Goal: Information Seeking & Learning: Learn about a topic

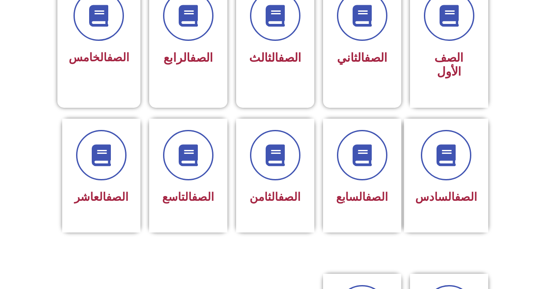
scroll to position [270, 0]
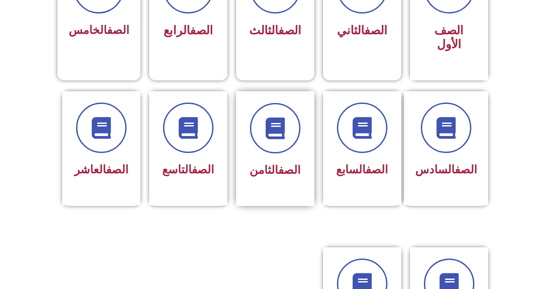
click at [272, 160] on div "الصف الثامن" at bounding box center [275, 170] width 55 height 21
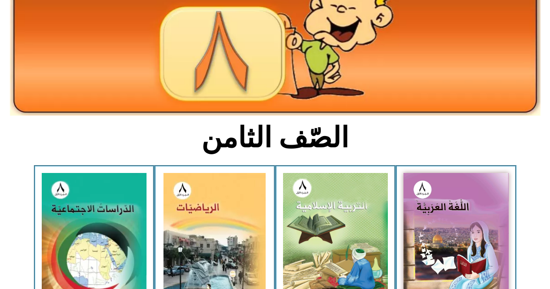
scroll to position [195, 0]
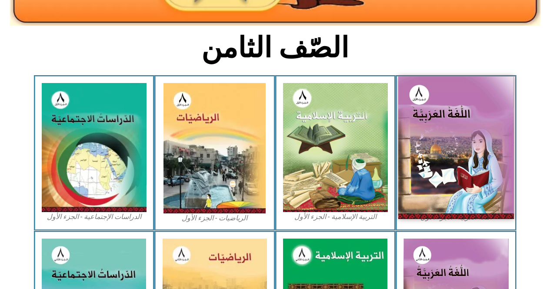
click at [440, 136] on img at bounding box center [456, 148] width 116 height 142
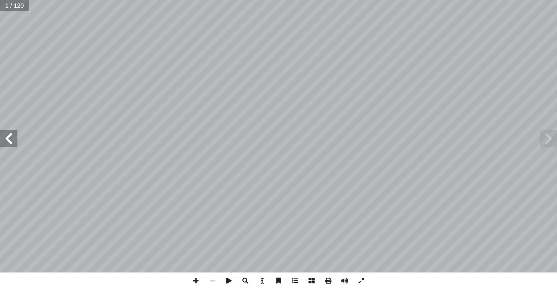
click at [1, 141] on span at bounding box center [8, 138] width 17 height 17
click at [0, 138] on span at bounding box center [8, 138] width 17 height 17
click at [2, 139] on span at bounding box center [8, 138] width 17 height 17
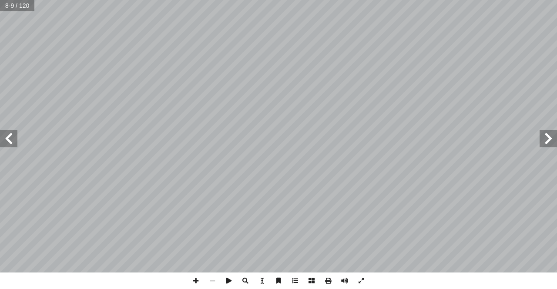
click at [2, 138] on span at bounding box center [8, 138] width 17 height 17
click at [8, 137] on span at bounding box center [8, 138] width 17 height 17
click at [7, 138] on span at bounding box center [8, 138] width 17 height 17
click at [6, 138] on span at bounding box center [8, 138] width 17 height 17
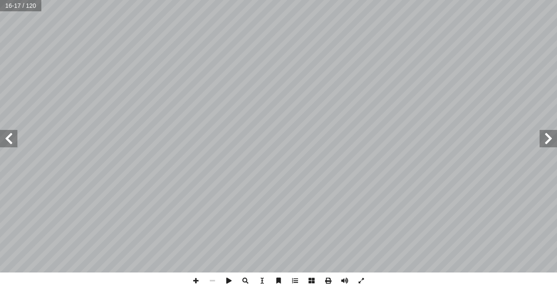
click at [6, 138] on span at bounding box center [8, 138] width 17 height 17
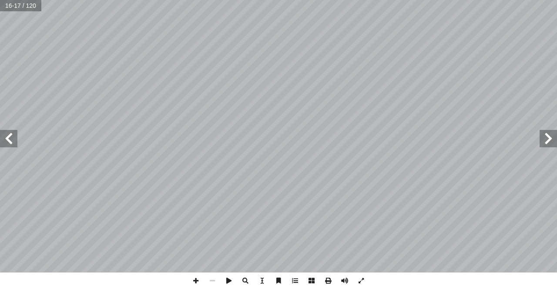
click at [6, 138] on span at bounding box center [8, 138] width 17 height 17
click at [15, 138] on span at bounding box center [8, 138] width 17 height 17
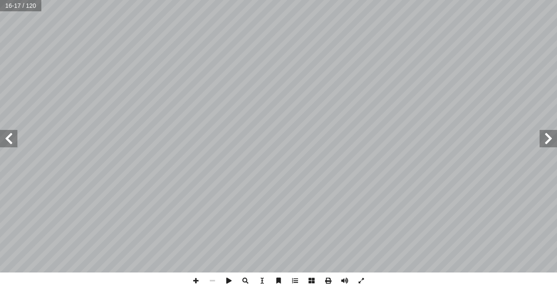
click at [15, 138] on span at bounding box center [8, 138] width 17 height 17
click at [0, 145] on span at bounding box center [8, 138] width 17 height 17
click at [8, 135] on span at bounding box center [8, 138] width 17 height 17
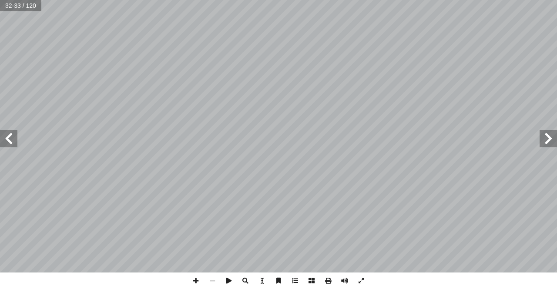
click at [8, 136] on span at bounding box center [8, 138] width 17 height 17
drag, startPoint x: 4, startPoint y: 134, endPoint x: 0, endPoint y: 142, distance: 9.1
click at [0, 133] on span at bounding box center [8, 138] width 17 height 17
click at [9, 139] on span at bounding box center [8, 138] width 17 height 17
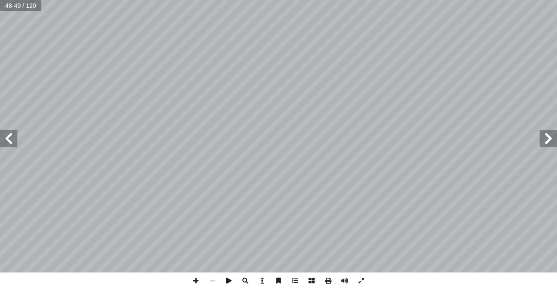
click at [13, 145] on span at bounding box center [8, 138] width 17 height 17
click at [0, 137] on span at bounding box center [8, 138] width 17 height 17
click at [554, 139] on span at bounding box center [547, 138] width 17 height 17
click at [200, 279] on span at bounding box center [195, 281] width 17 height 17
click at [5, 135] on span at bounding box center [8, 138] width 17 height 17
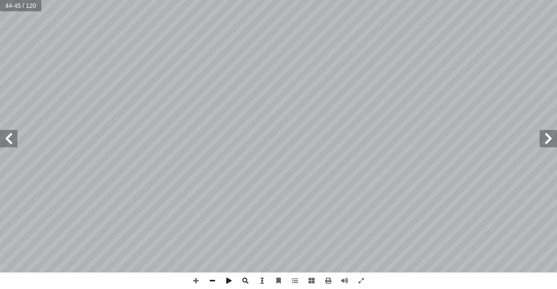
click at [12, 142] on span at bounding box center [8, 138] width 17 height 17
click at [14, 144] on span at bounding box center [8, 138] width 17 height 17
click at [13, 146] on span at bounding box center [8, 138] width 17 height 17
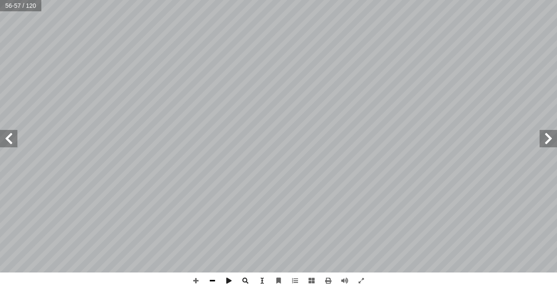
click at [217, 283] on span at bounding box center [212, 281] width 17 height 17
click at [3, 133] on span at bounding box center [8, 138] width 17 height 17
click at [554, 141] on span at bounding box center [547, 138] width 17 height 17
click at [199, 279] on span at bounding box center [195, 281] width 17 height 17
click at [192, 287] on span at bounding box center [195, 281] width 17 height 17
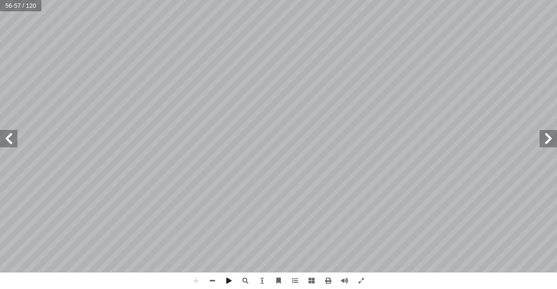
click at [146, 283] on div "ِ الحمراء ِ في مدخل ! ِ �� ميعاد ِ قيا ب � الل َ طيب ٔ ما ا نا ُ قاؤ ِ ل َ " كا…" at bounding box center [278, 144] width 557 height 289
